Goal: Task Accomplishment & Management: Manage account settings

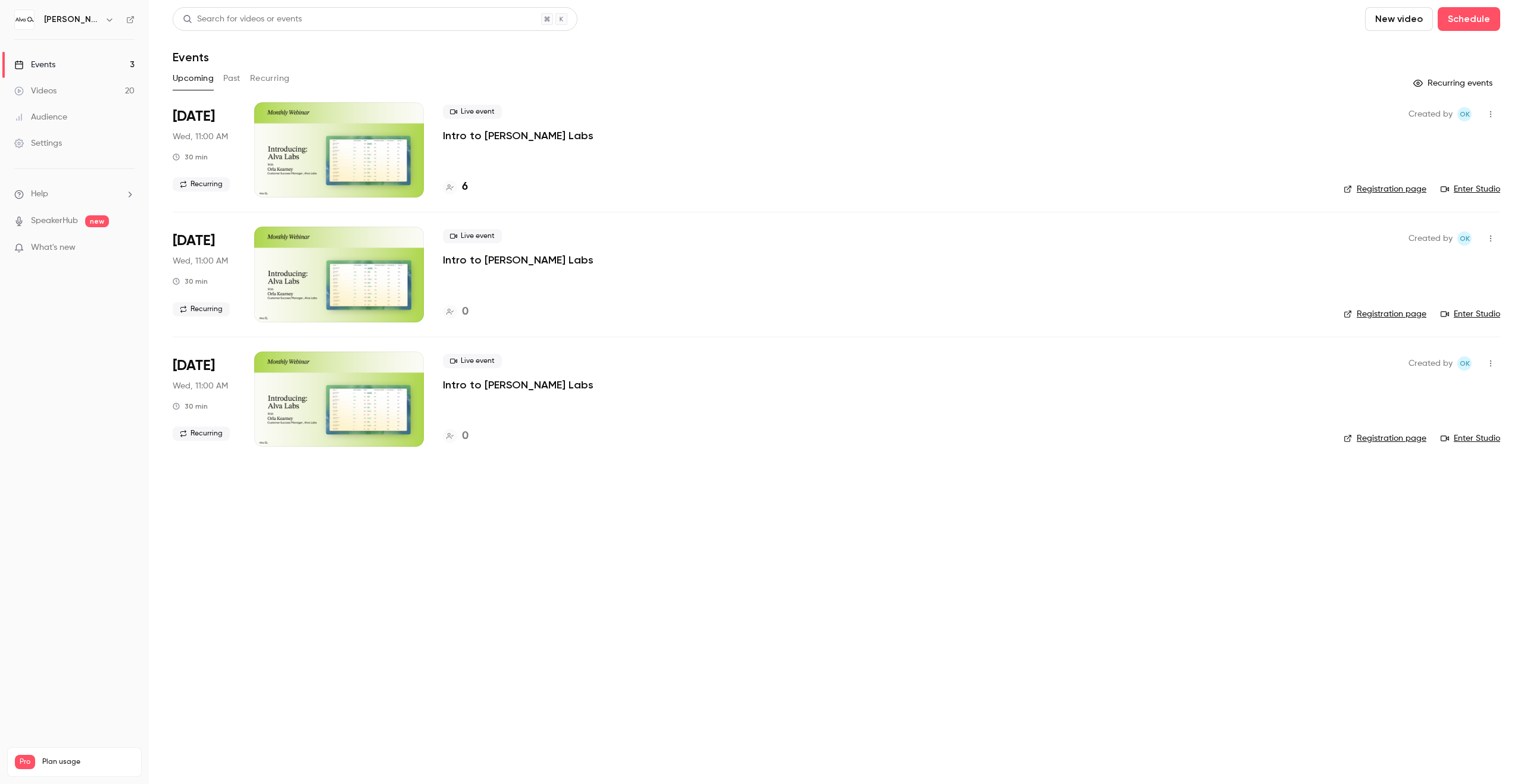
click at [652, 42] on header "Search for videos or events New video Schedule Events" at bounding box center [836, 35] width 1327 height 57
click at [103, 17] on button "button" at bounding box center [110, 20] width 14 height 14
click at [138, 105] on div "Switch channel 2" at bounding box center [115, 108] width 143 height 12
click at [157, 105] on div "[PERSON_NAME][GEOGRAPHIC_DATA]" at bounding box center [116, 100] width 145 height 12
click at [98, 27] on div "[PERSON_NAME][GEOGRAPHIC_DATA]" at bounding box center [74, 20] width 120 height 20
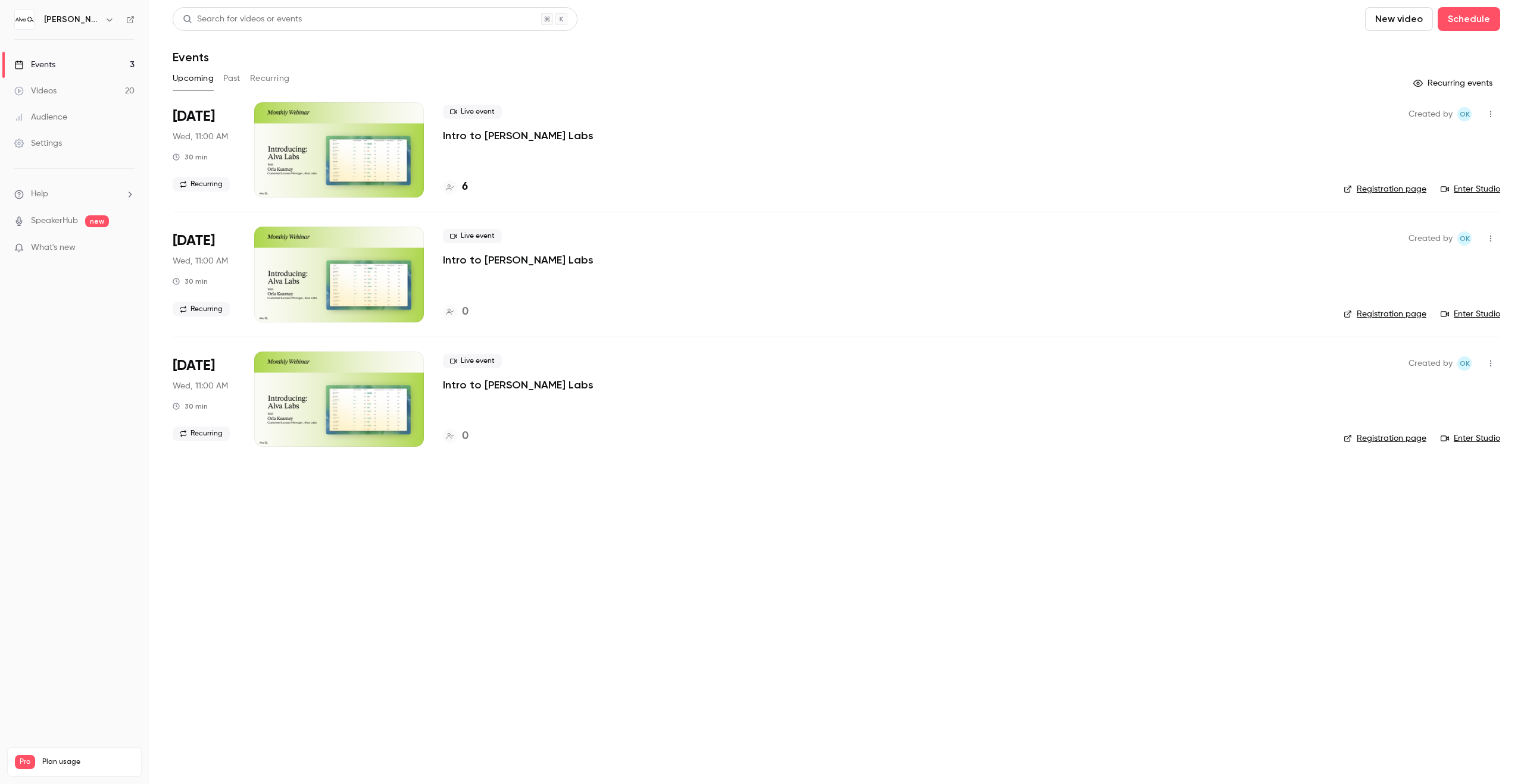
click at [95, 19] on h6 "[PERSON_NAME][GEOGRAPHIC_DATA]" at bounding box center [72, 20] width 56 height 12
click at [93, 9] on div "[PERSON_NAME][GEOGRAPHIC_DATA]" at bounding box center [74, 20] width 120 height 20
click at [106, 15] on icon "button" at bounding box center [109, 20] width 9 height 9
click at [114, 107] on div "Switch channel 2" at bounding box center [115, 108] width 143 height 12
click at [136, 138] on div "[PERSON_NAME] Labs" at bounding box center [116, 134] width 145 height 12
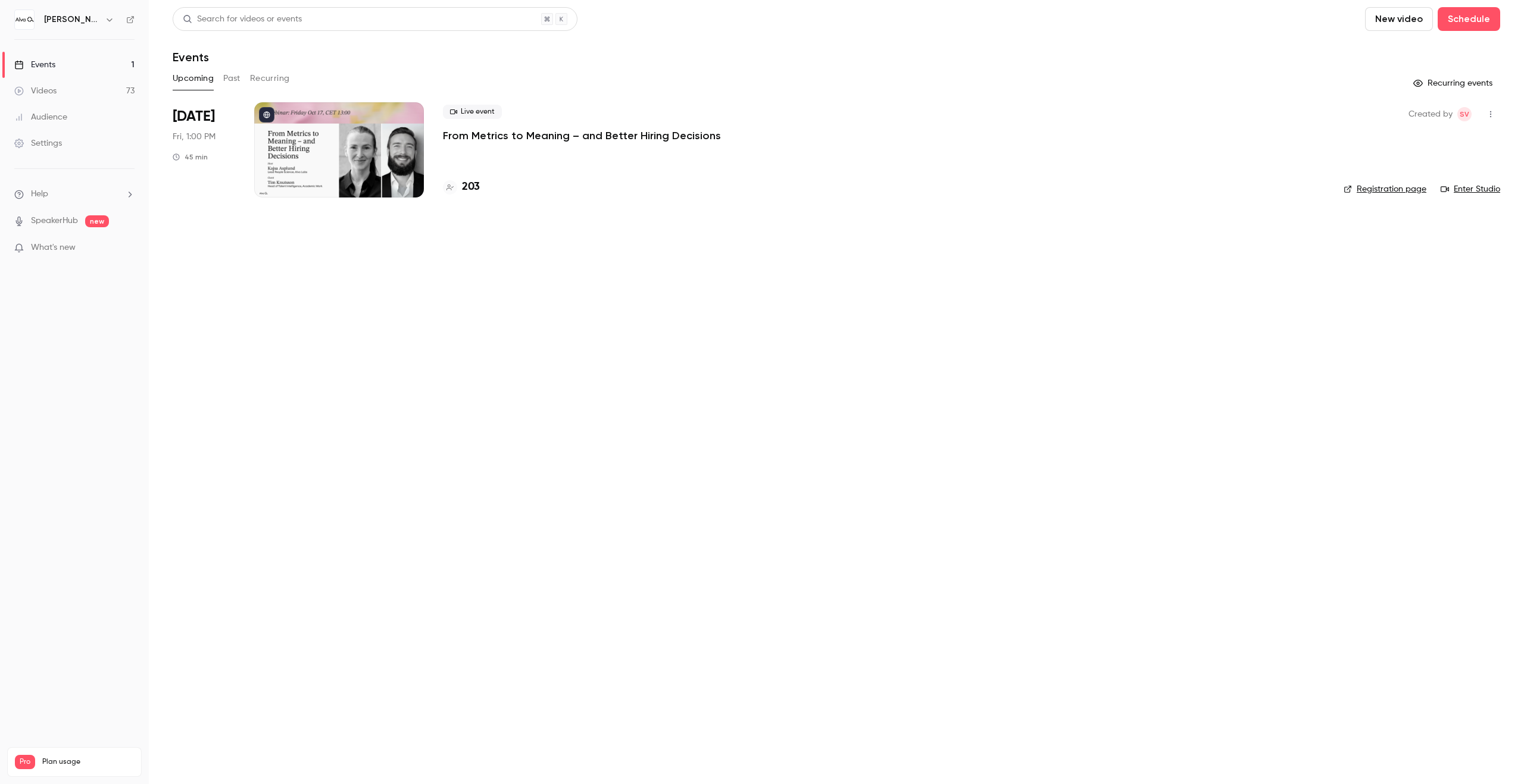
click at [269, 79] on button "Recurring" at bounding box center [270, 79] width 40 height 19
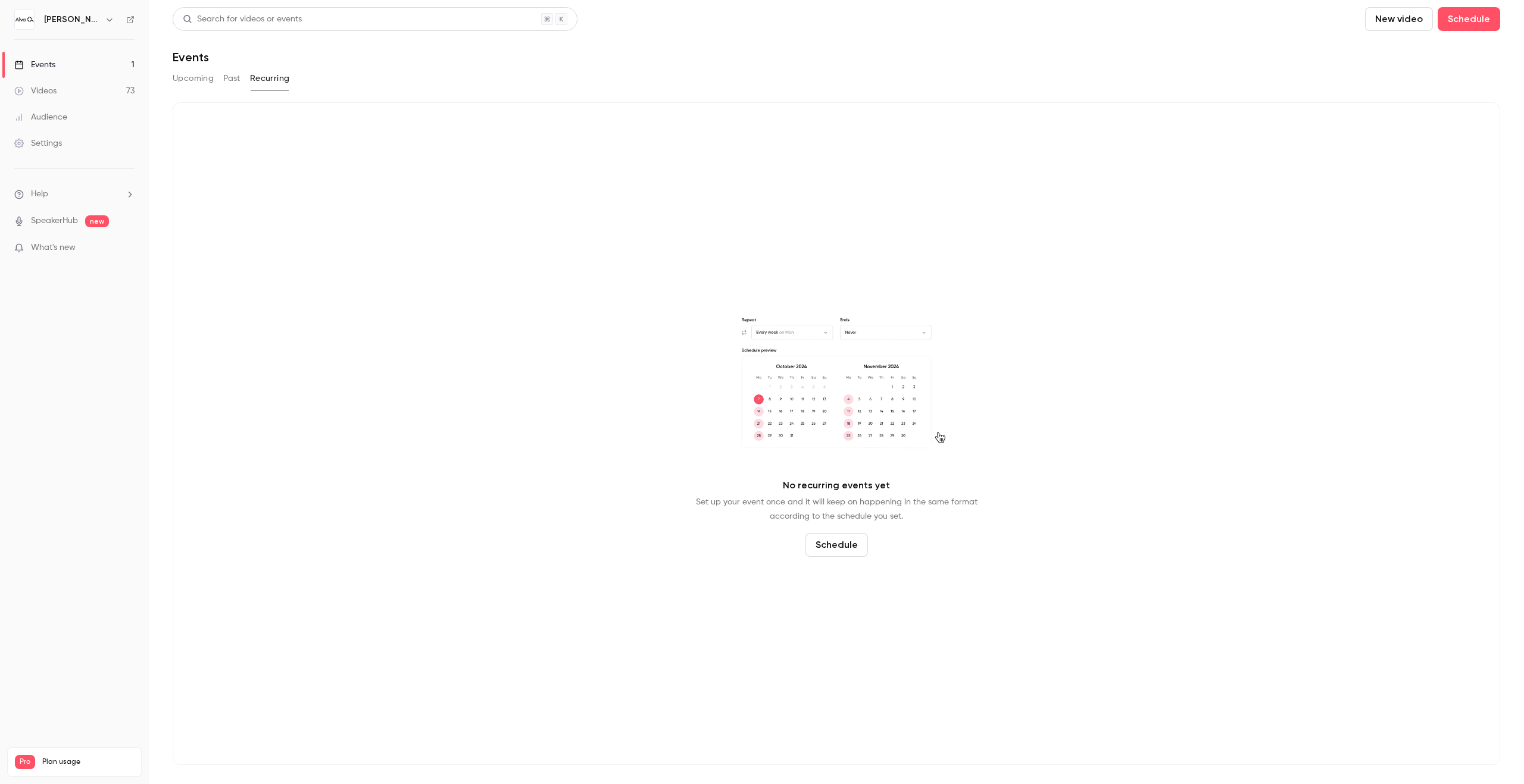
click at [231, 77] on button "Past" at bounding box center [232, 79] width 17 height 19
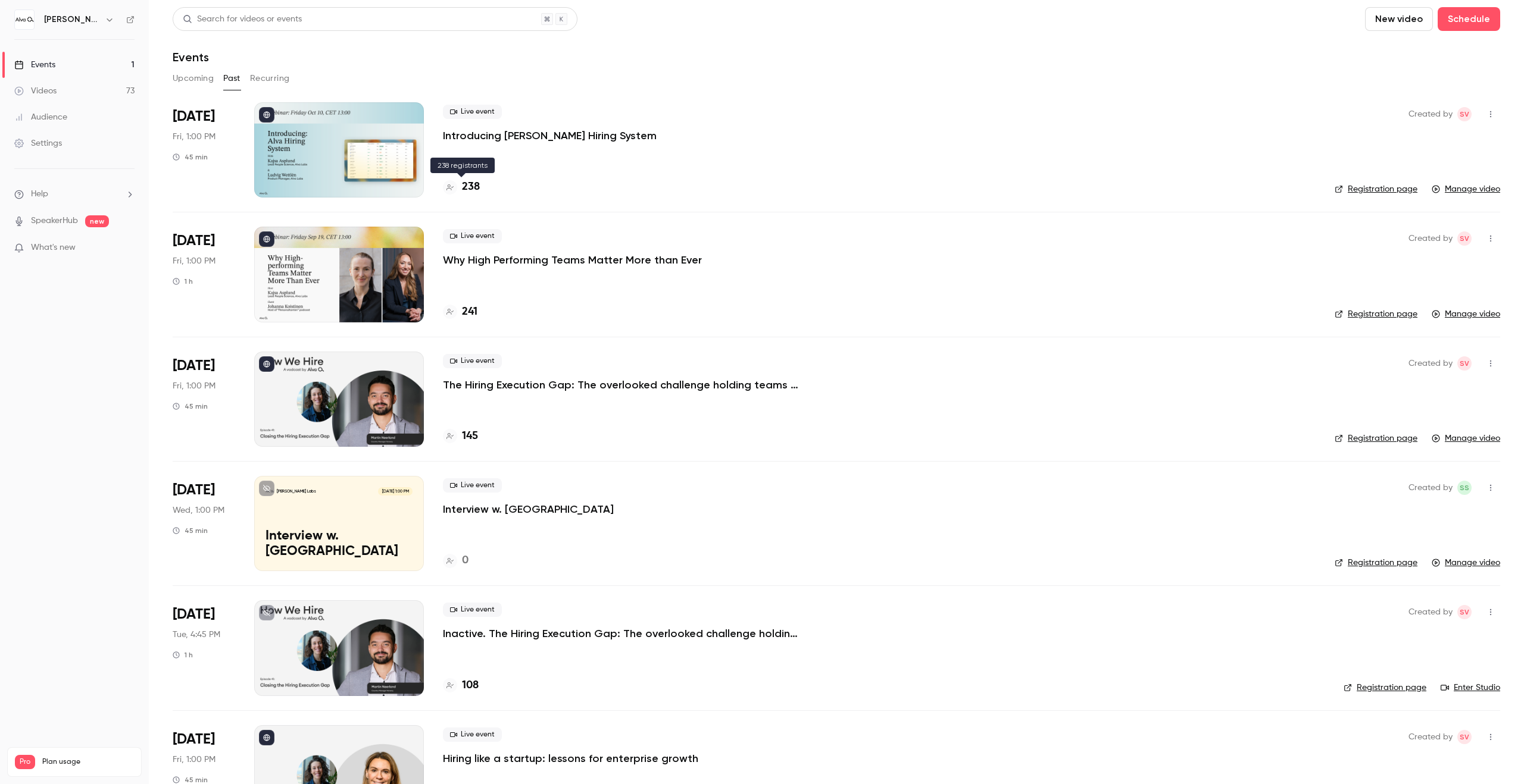
click at [470, 186] on h4 "238" at bounding box center [471, 187] width 18 height 16
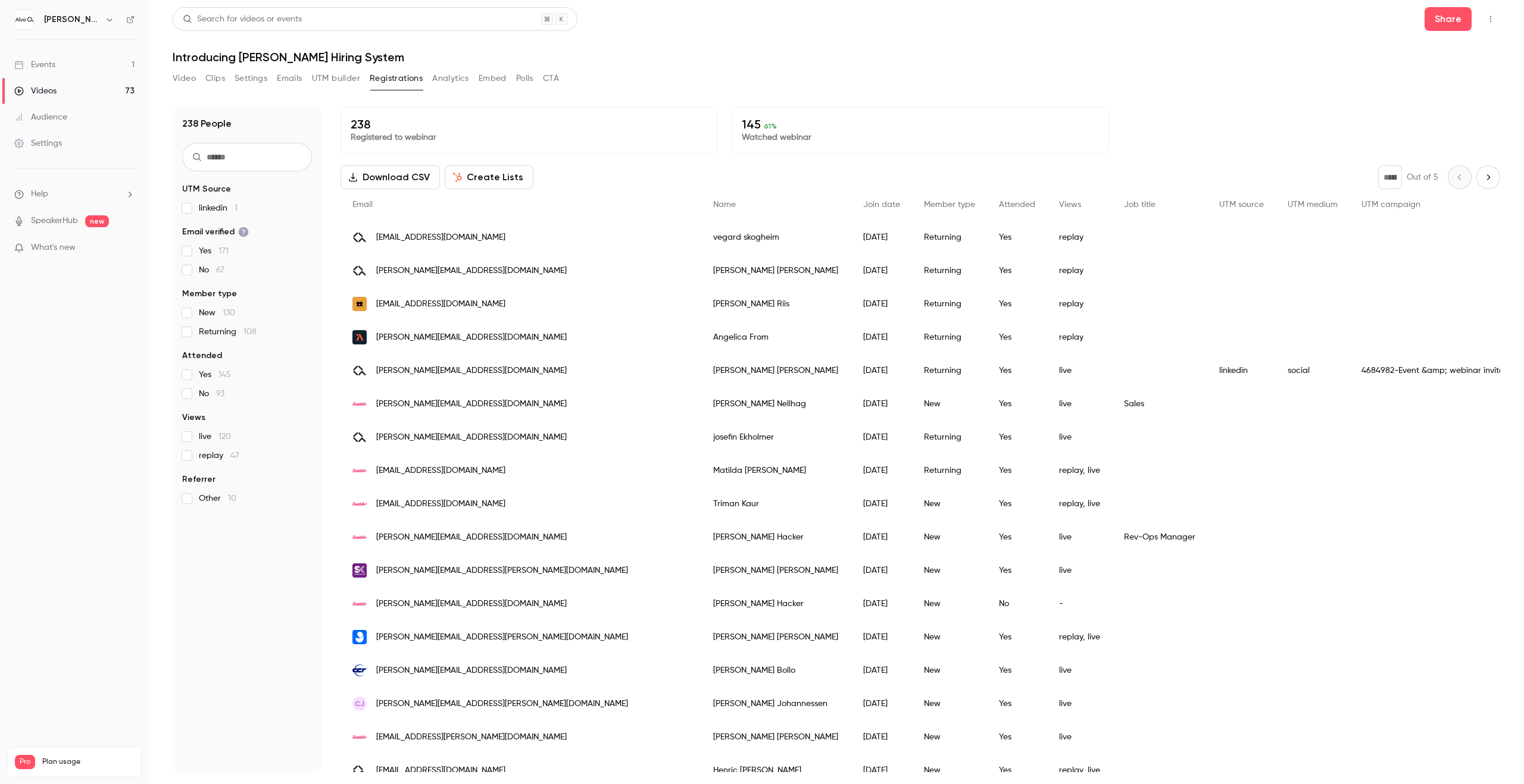
click at [238, 152] on input "text" at bounding box center [247, 158] width 129 height 29
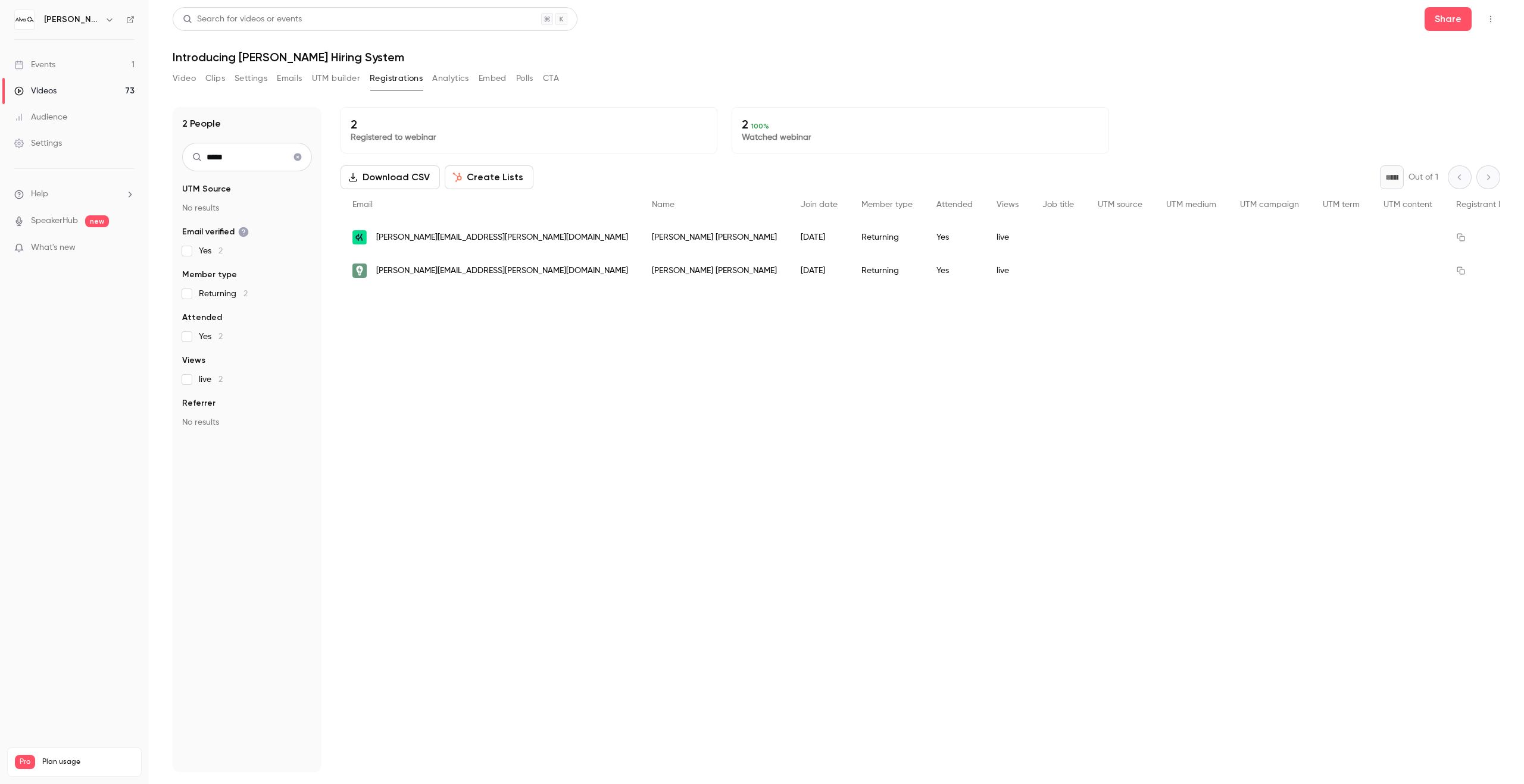
type input "*****"
